Goal: Task Accomplishment & Management: Use online tool/utility

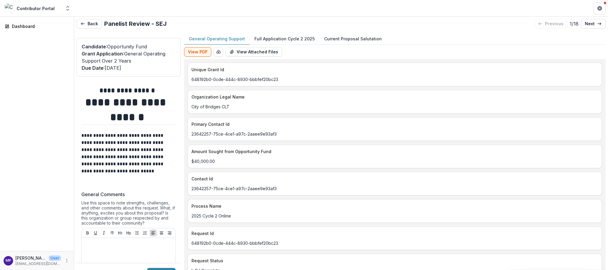
scroll to position [1, 0]
click at [586, 26] on p "next" at bounding box center [590, 23] width 10 height 5
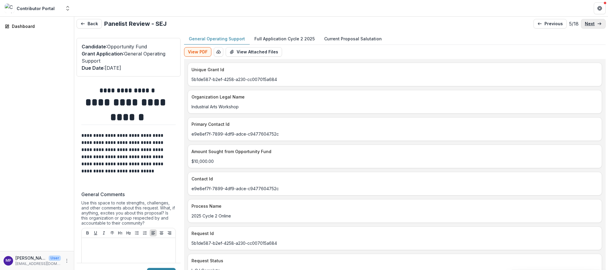
click at [586, 26] on p "next" at bounding box center [590, 23] width 10 height 5
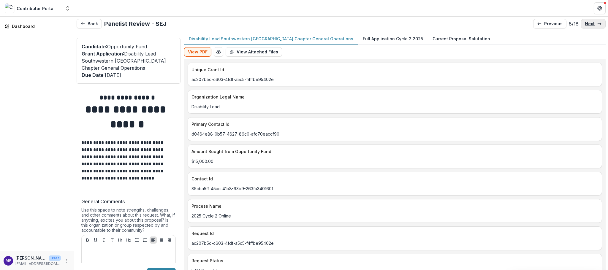
click at [586, 26] on p "next" at bounding box center [590, 23] width 10 height 5
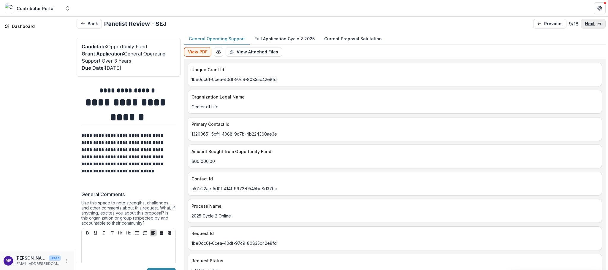
click at [586, 26] on p "next" at bounding box center [590, 23] width 10 height 5
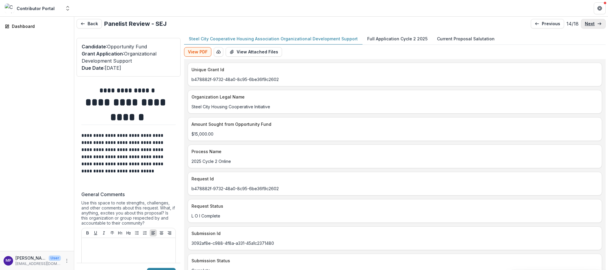
click at [586, 28] on link "next" at bounding box center [593, 23] width 25 height 9
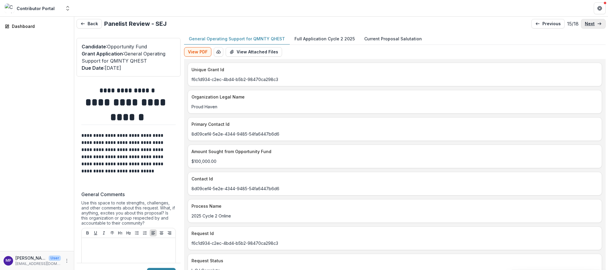
click at [586, 28] on link "next" at bounding box center [593, 23] width 25 height 9
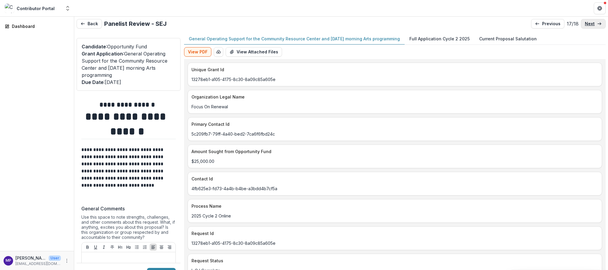
click at [585, 26] on p "next" at bounding box center [590, 23] width 10 height 5
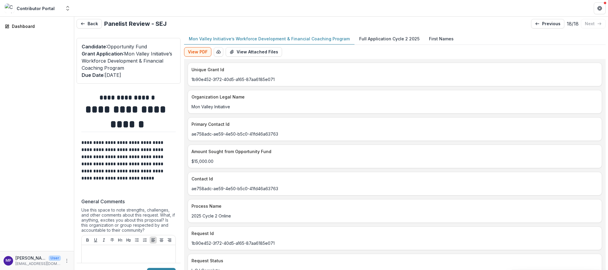
click at [331, 42] on p "Mon Valley Initiative’s Workforce Development & Financial Coaching Program" at bounding box center [269, 39] width 161 height 6
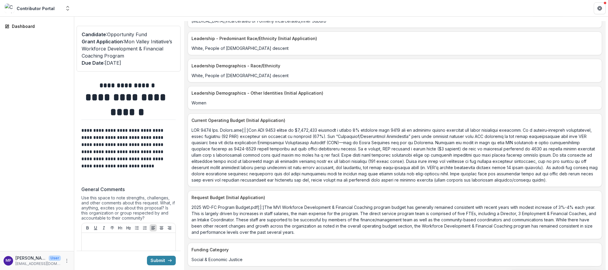
scroll to position [1494, 0]
